Goal: Task Accomplishment & Management: Manage account settings

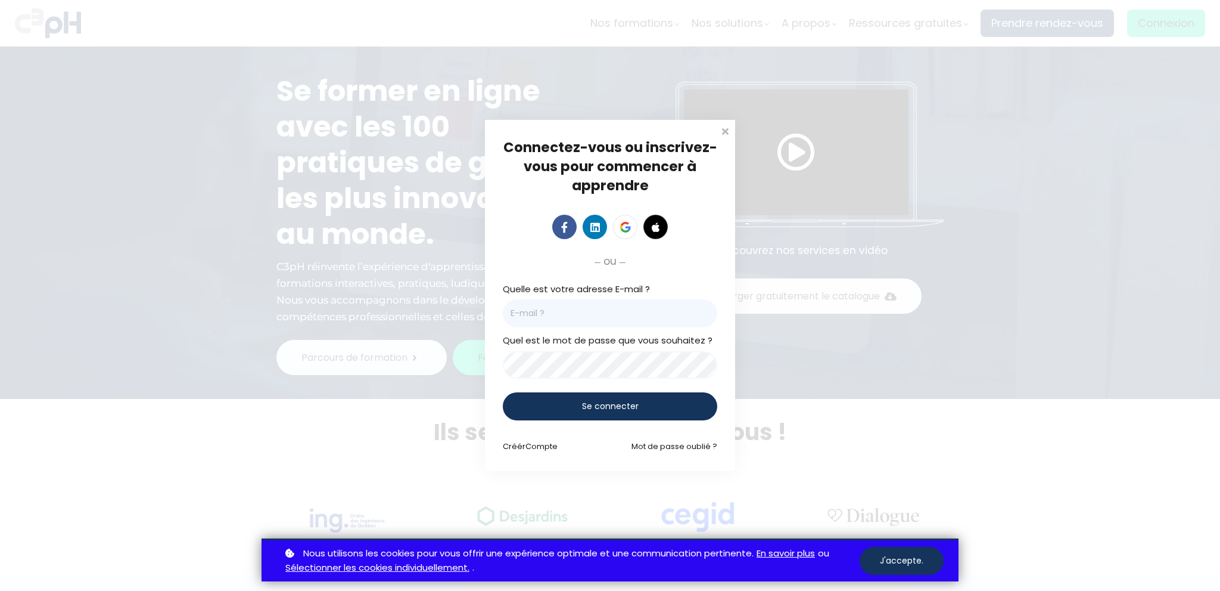
click at [568, 321] on input "email" at bounding box center [610, 313] width 215 height 28
paste input "[PERSON_NAME][EMAIL_ADDRESS][PERSON_NAME][DOMAIN_NAME]"
type input "[PERSON_NAME][EMAIL_ADDRESS][PERSON_NAME][DOMAIN_NAME]"
click at [545, 409] on div "Se connecter" at bounding box center [610, 406] width 215 height 28
